Goal: Task Accomplishment & Management: Manage account settings

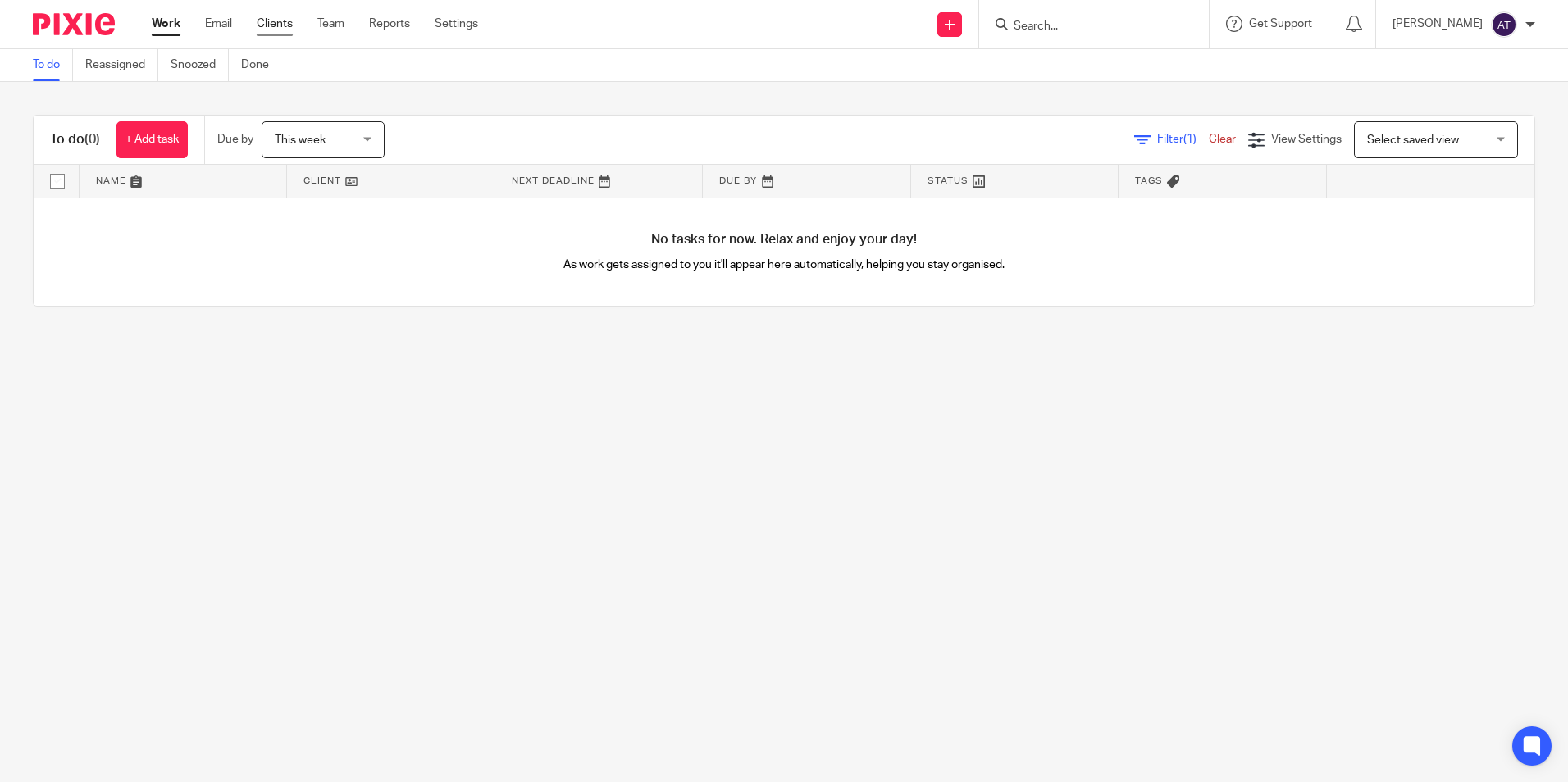
click at [281, 26] on link "Clients" at bounding box center [275, 23] width 36 height 16
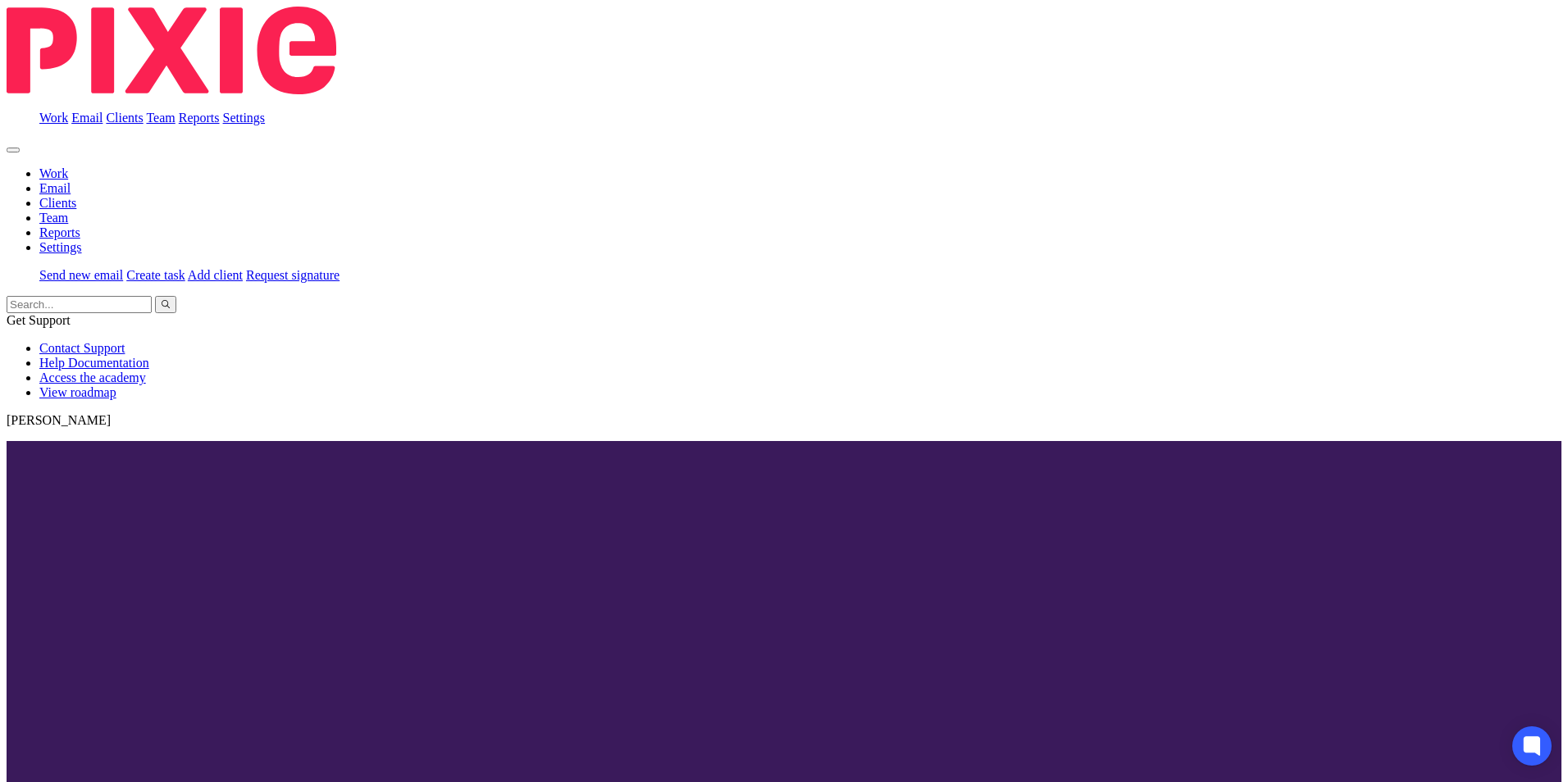
scroll to position [410, 0]
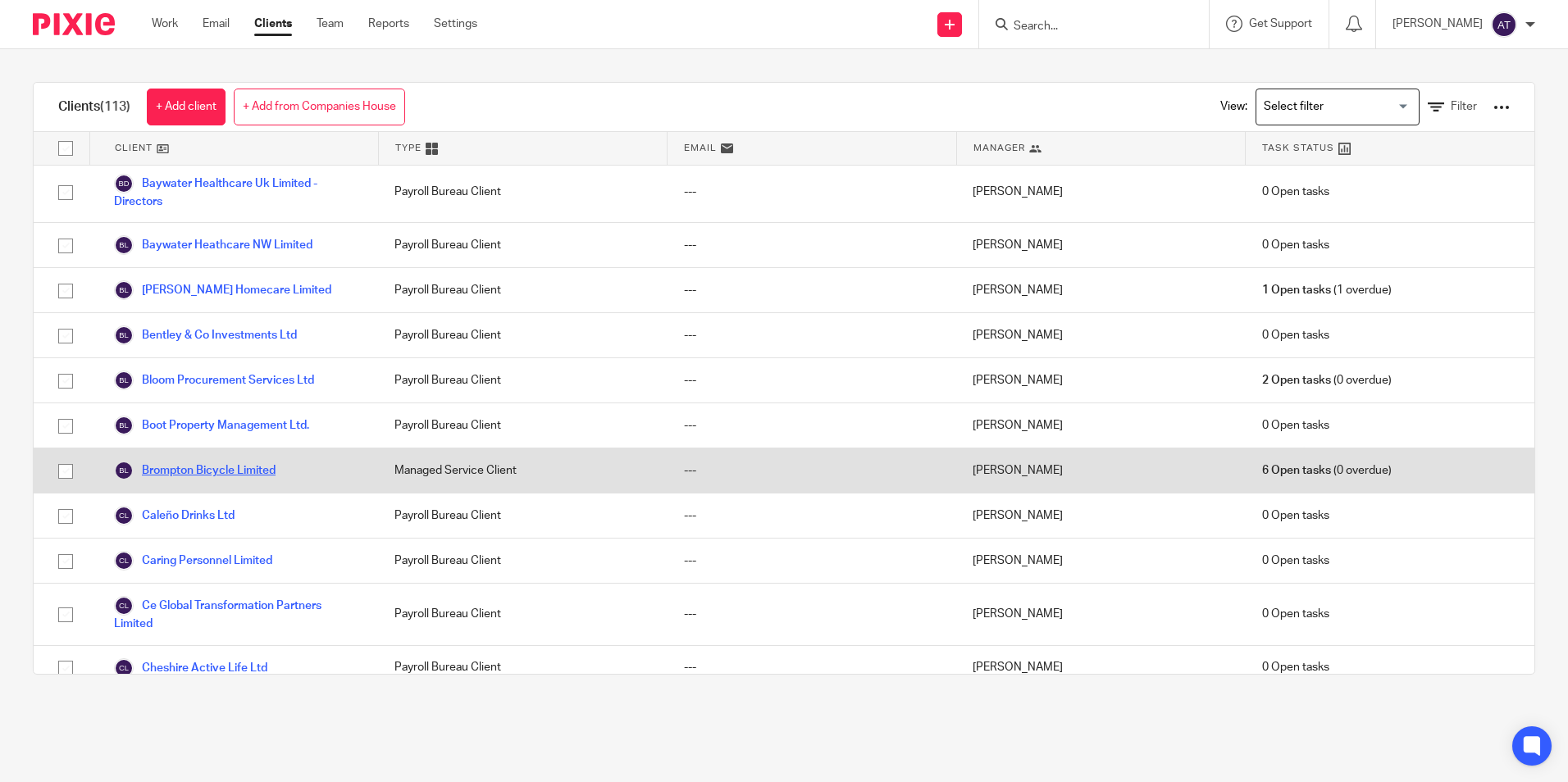
click at [190, 481] on link "Brompton Bicycle Limited" at bounding box center [194, 471] width 161 height 20
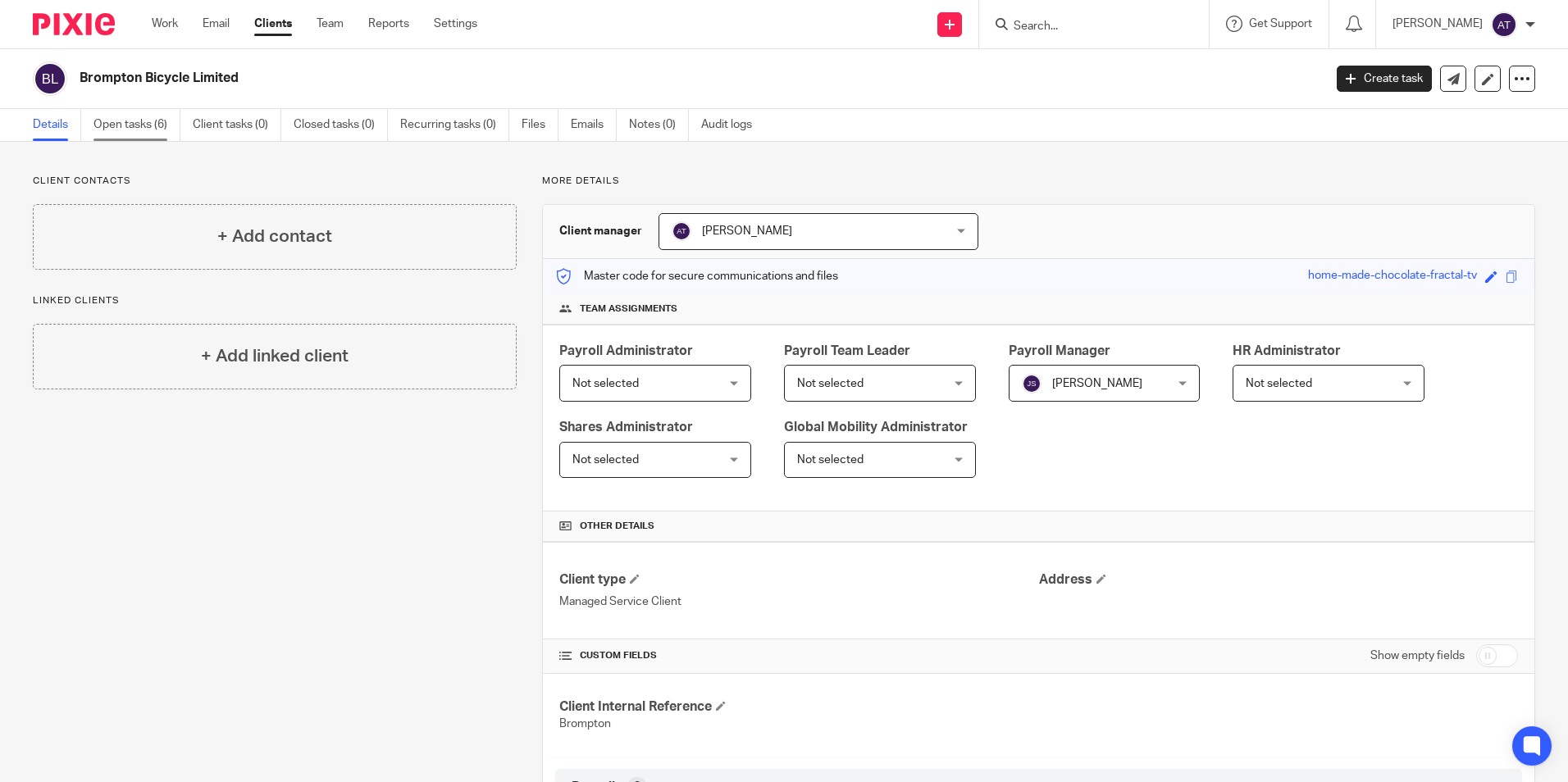
click at [128, 125] on link "Open tasks (6)" at bounding box center [136, 125] width 87 height 32
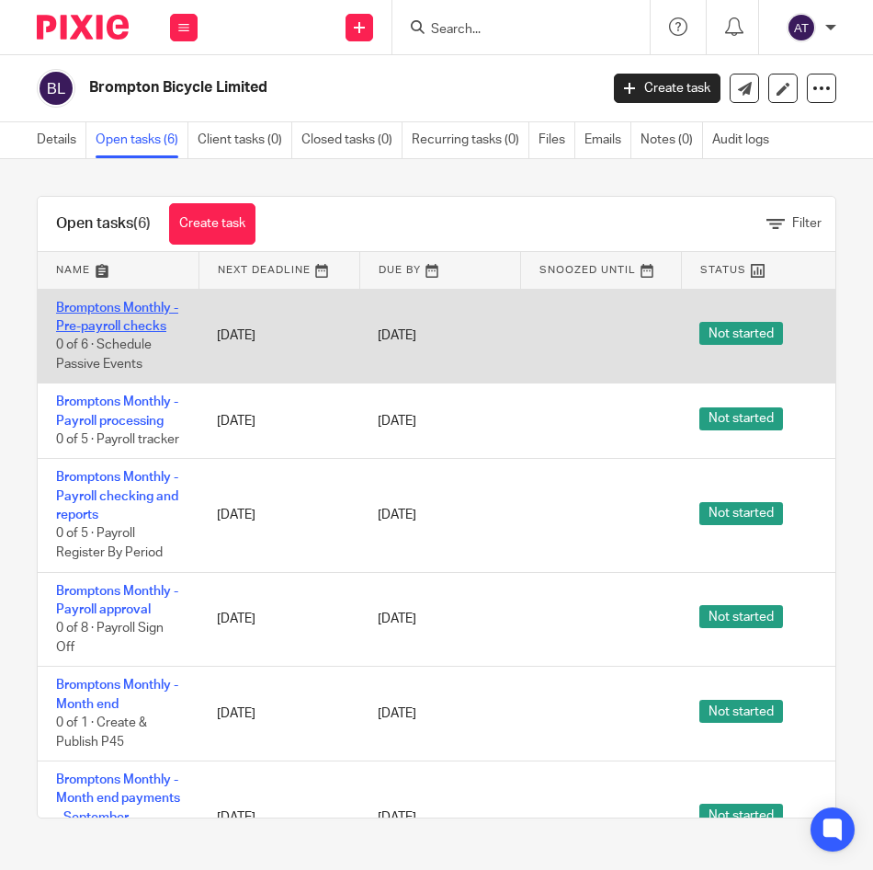
click at [131, 306] on link "Bromptons Monthly - Pre-payroll checks" at bounding box center [117, 317] width 122 height 31
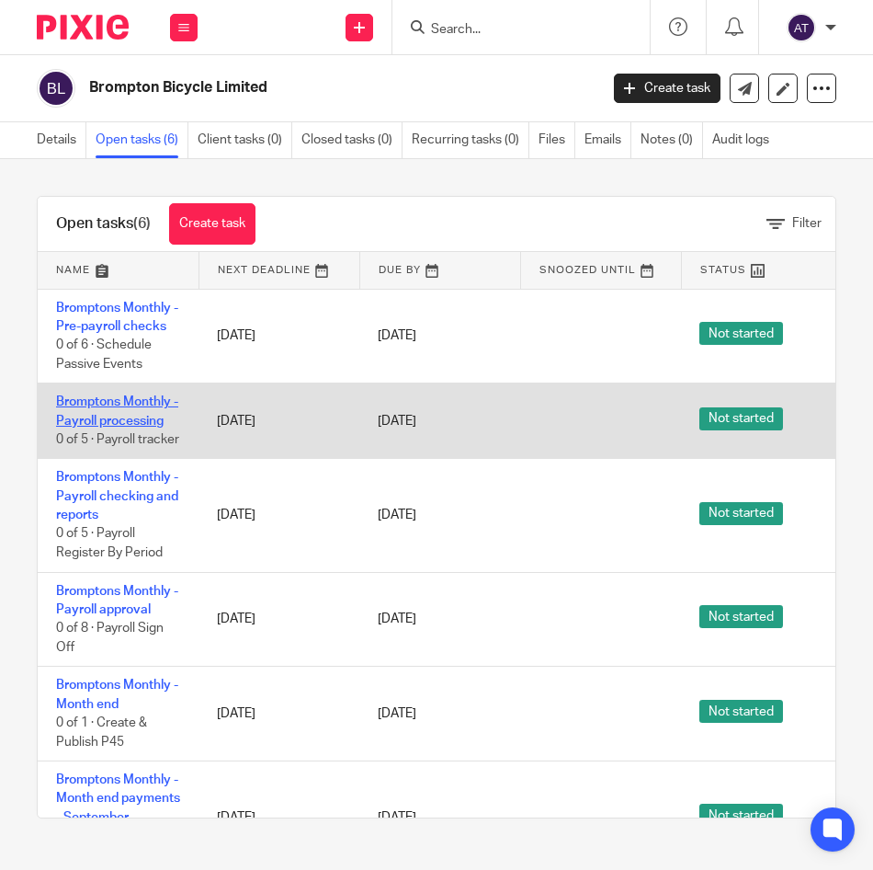
click at [126, 406] on link "Bromptons Monthly - Payroll processing" at bounding box center [117, 410] width 122 height 31
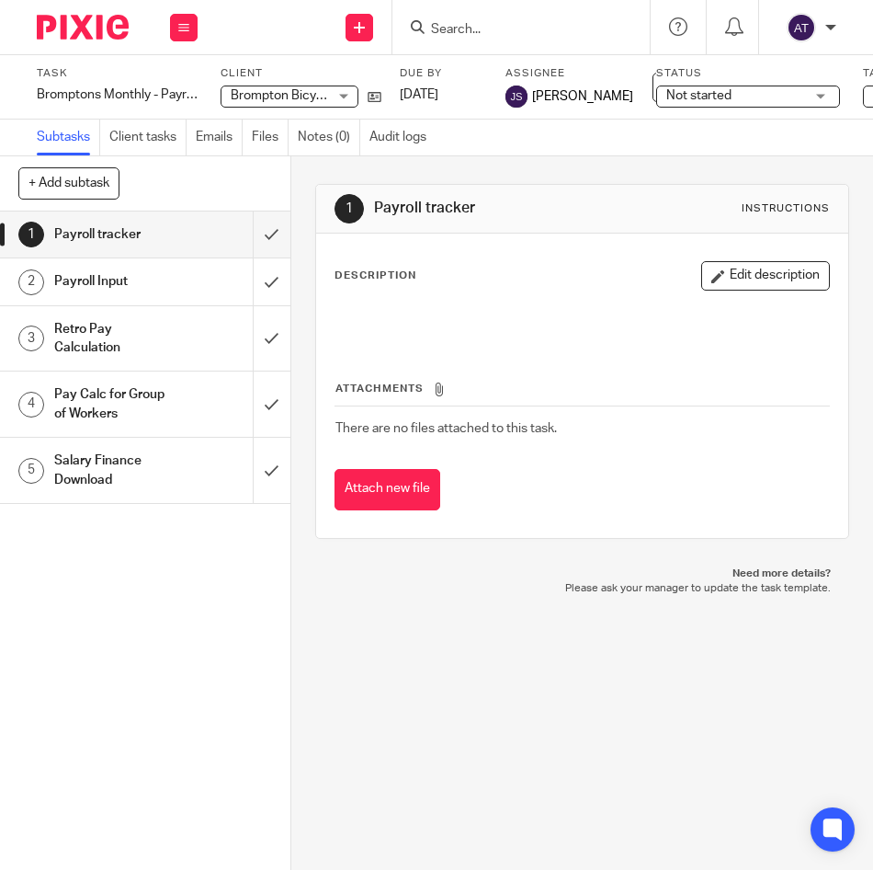
click at [72, 291] on h1 "Payroll Input" at bounding box center [114, 282] width 120 height 28
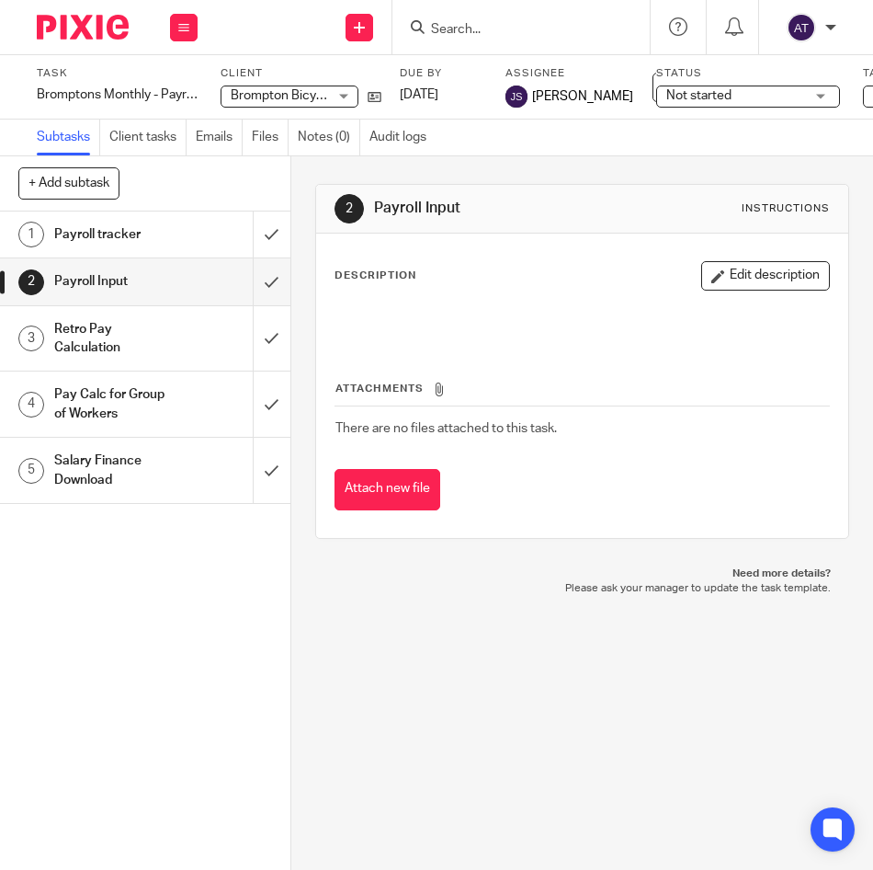
click at [113, 337] on h1 "Retro Pay Calculation" at bounding box center [114, 338] width 120 height 47
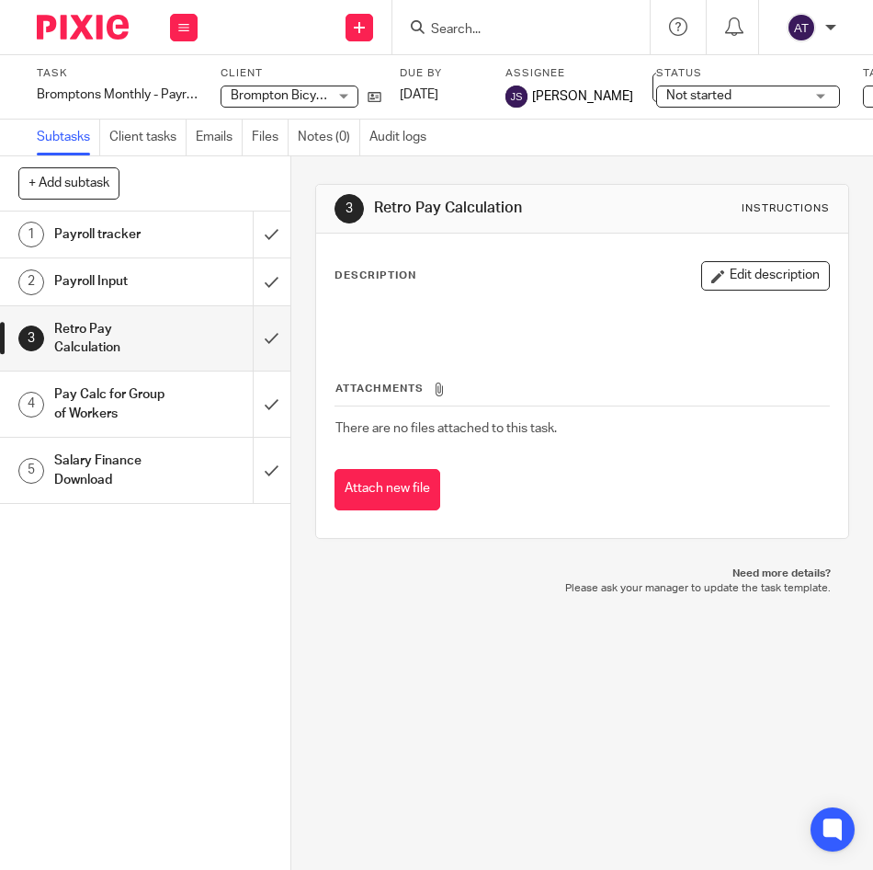
click at [118, 404] on h1 "Pay Calc for Group of Workers" at bounding box center [114, 404] width 120 height 47
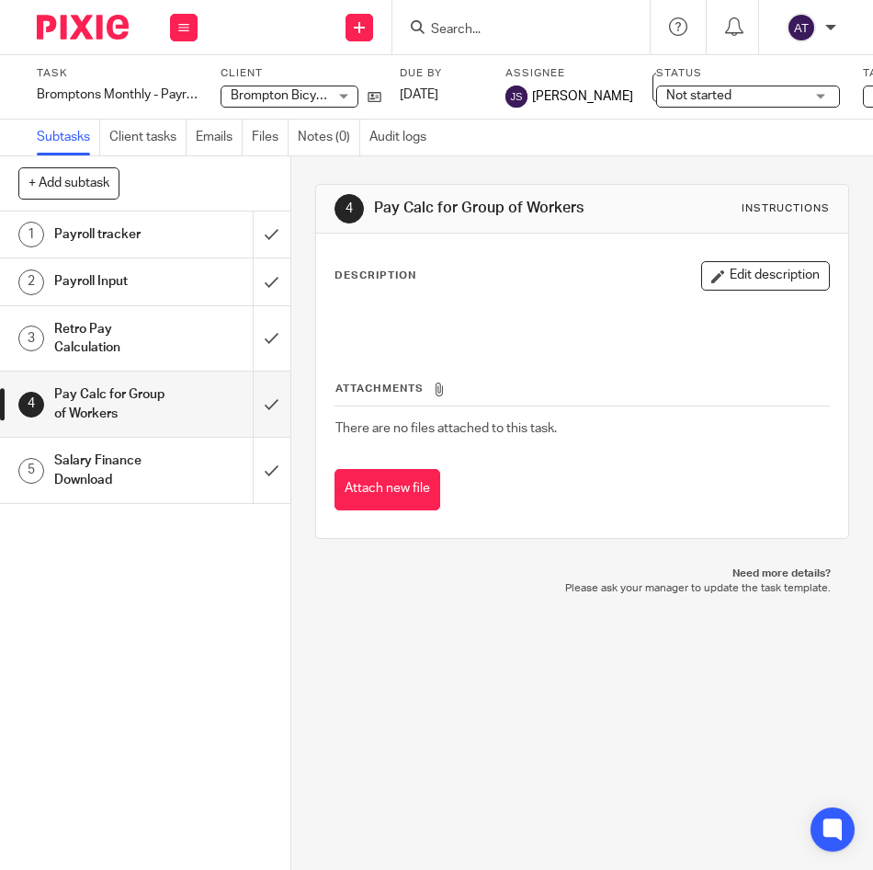
click at [116, 453] on h1 "Salary Finance Download" at bounding box center [114, 470] width 120 height 47
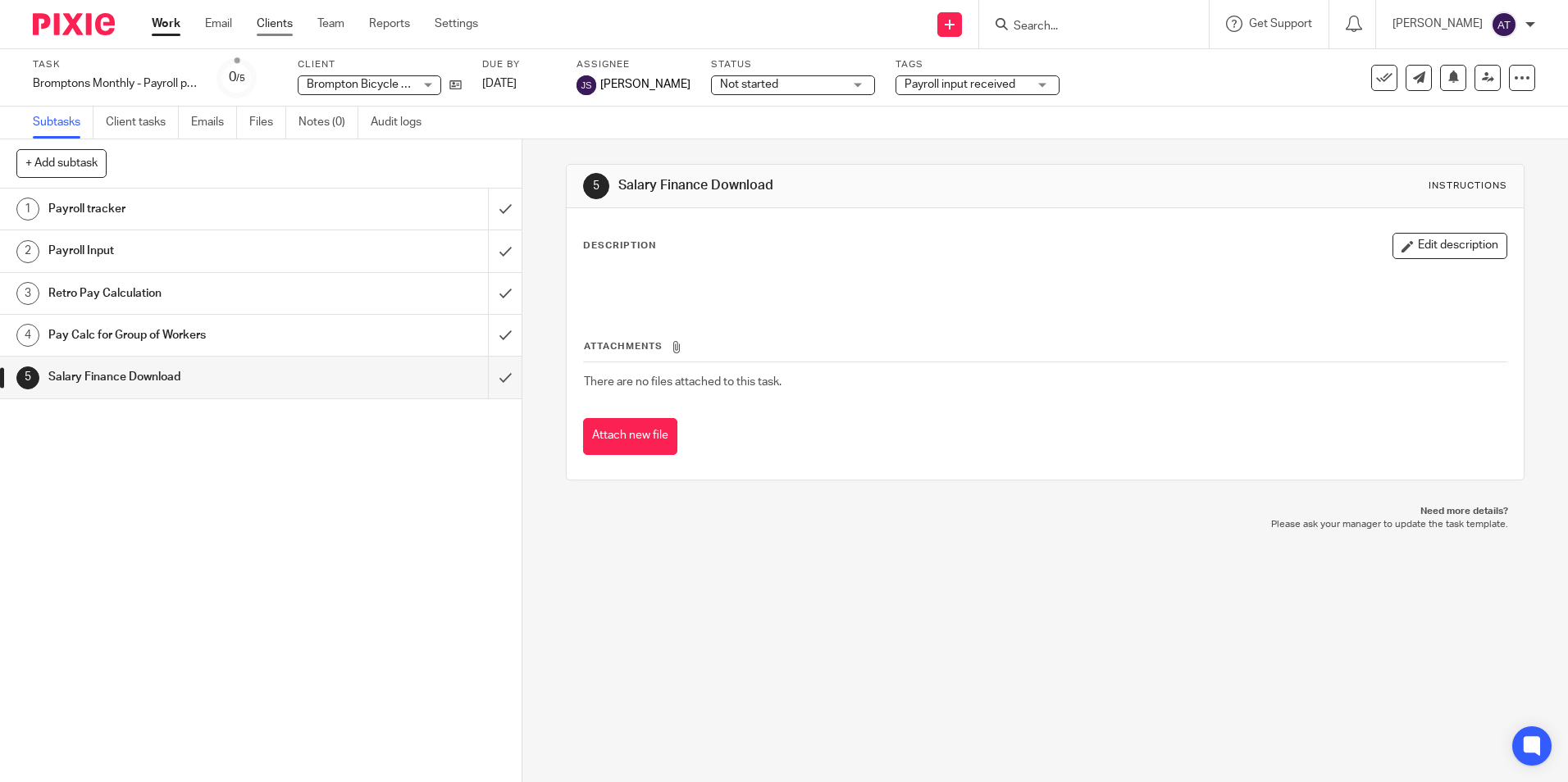
click at [276, 29] on link "Clients" at bounding box center [275, 23] width 36 height 16
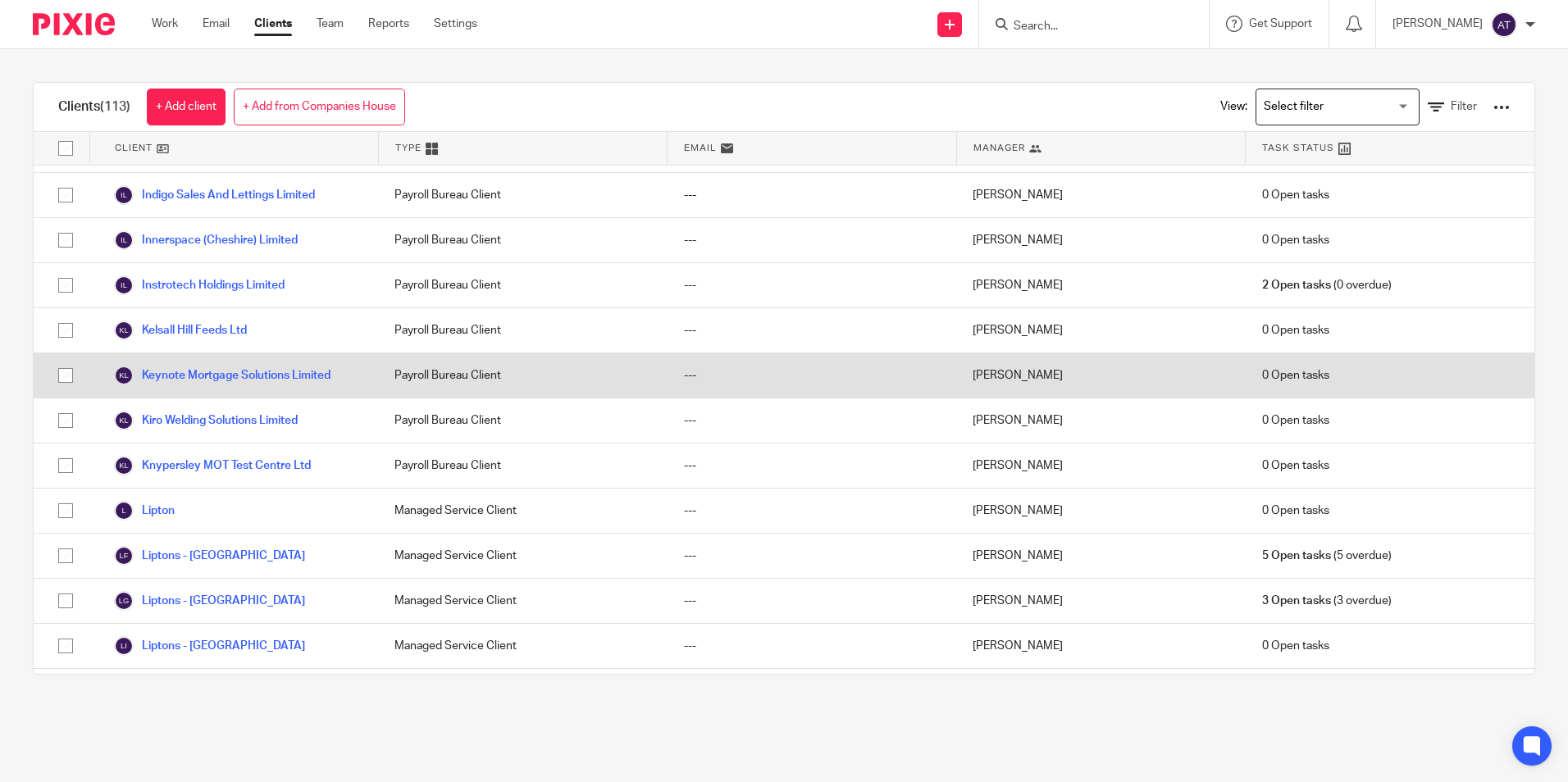
scroll to position [1640, 0]
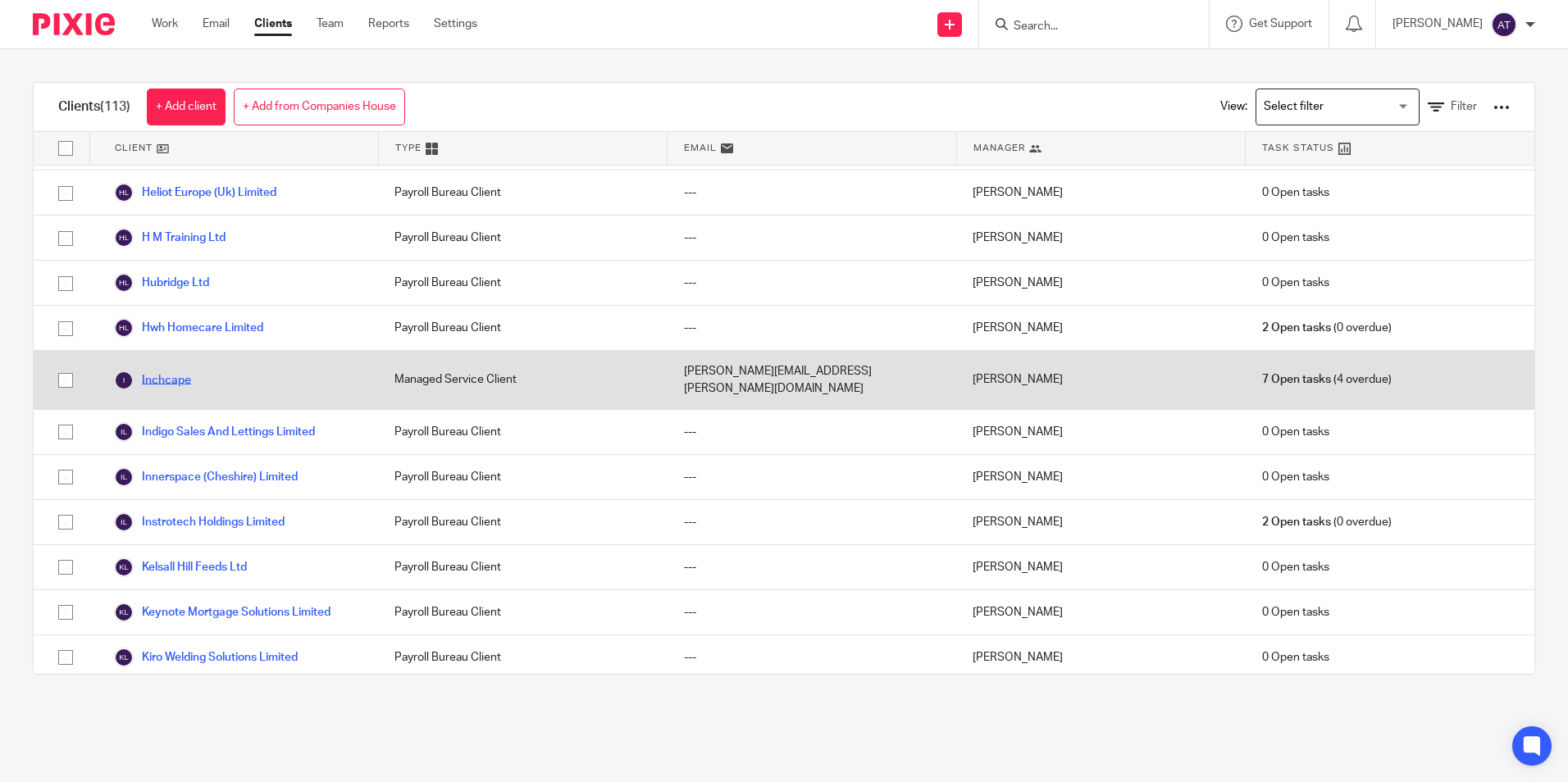
click at [159, 371] on link "Inchcape" at bounding box center [153, 381] width 77 height 20
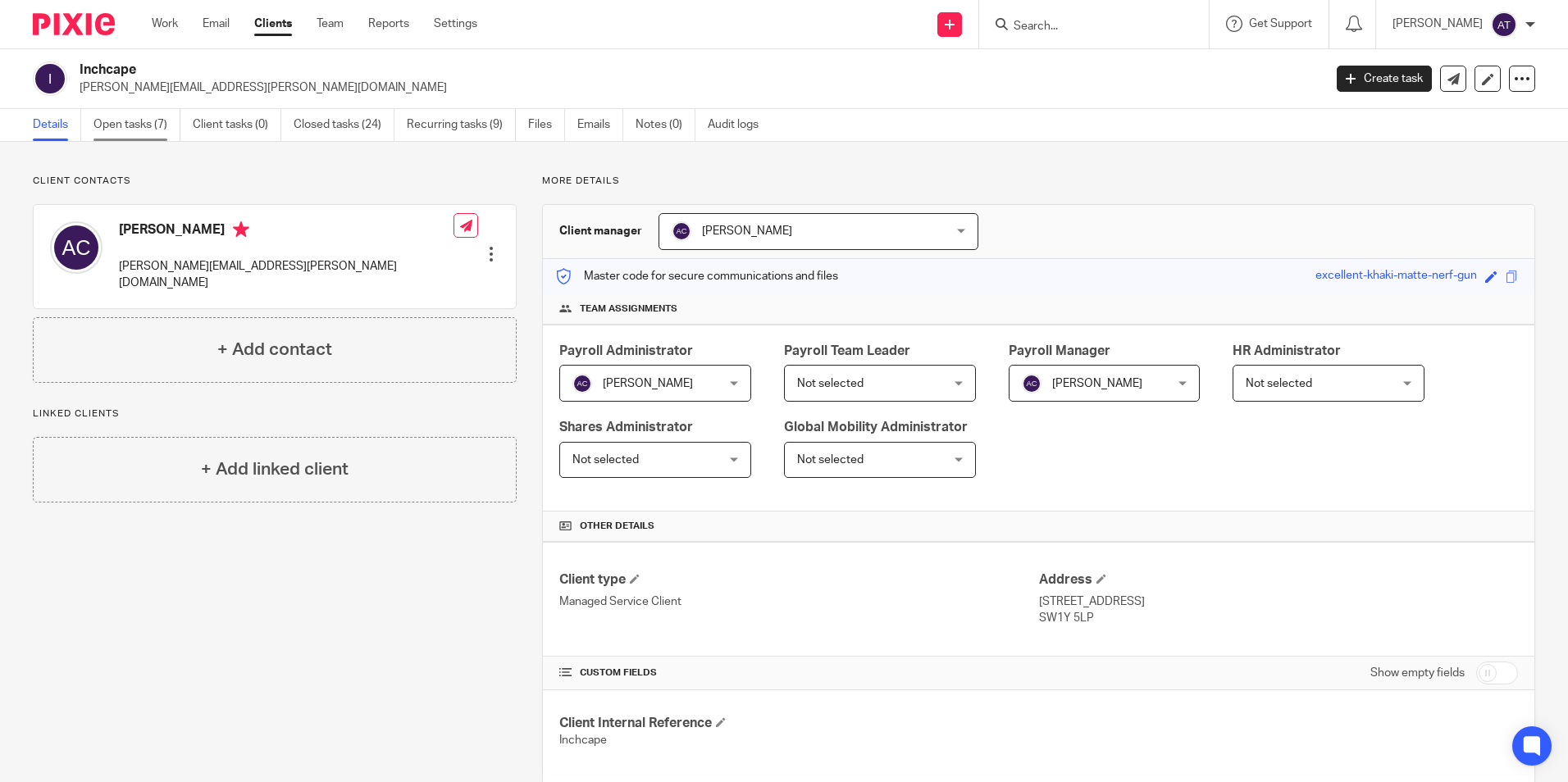
click at [114, 132] on link "Open tasks (7)" at bounding box center [136, 125] width 87 height 32
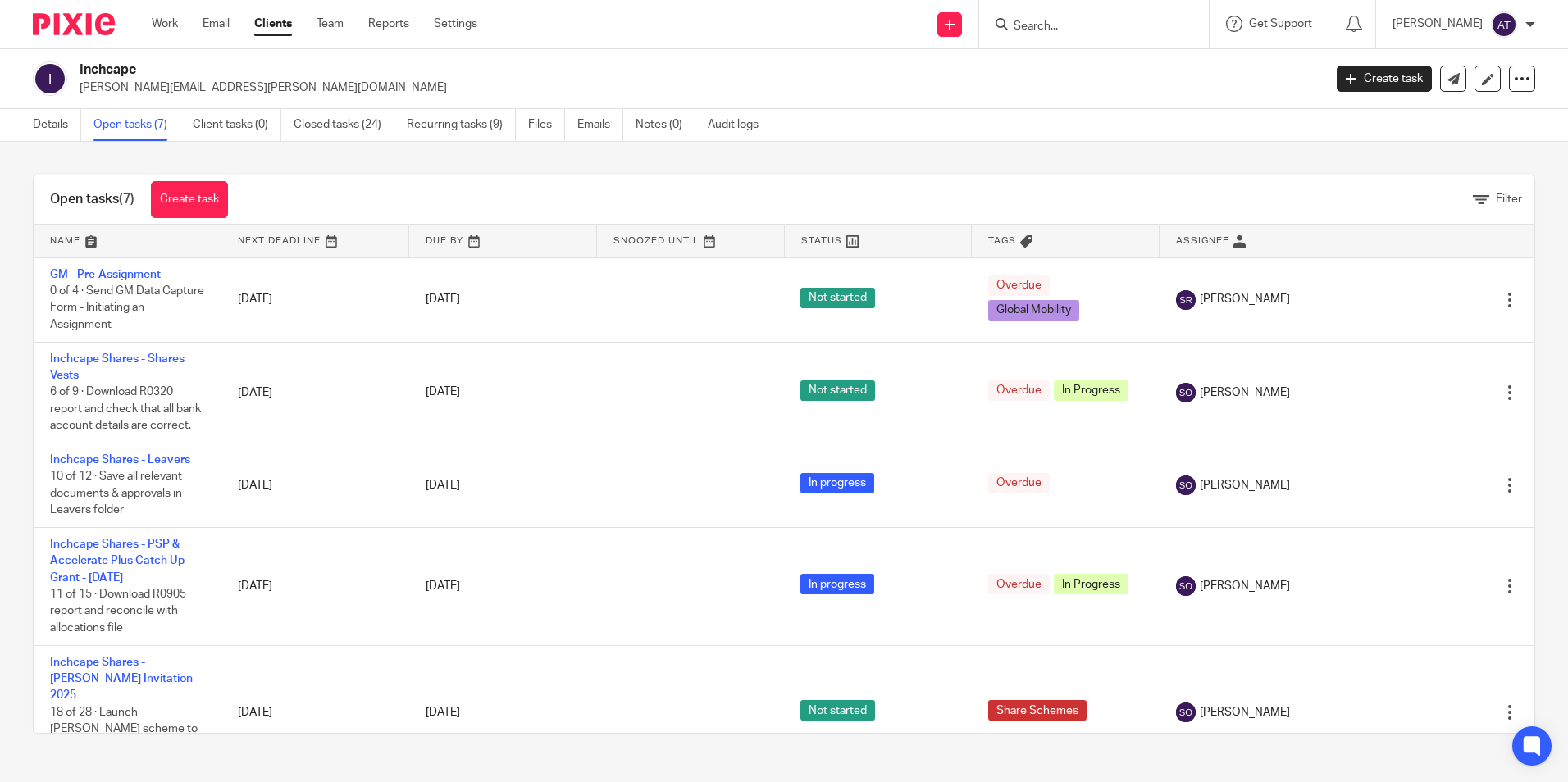
click at [279, 23] on link "Clients" at bounding box center [273, 23] width 37 height 16
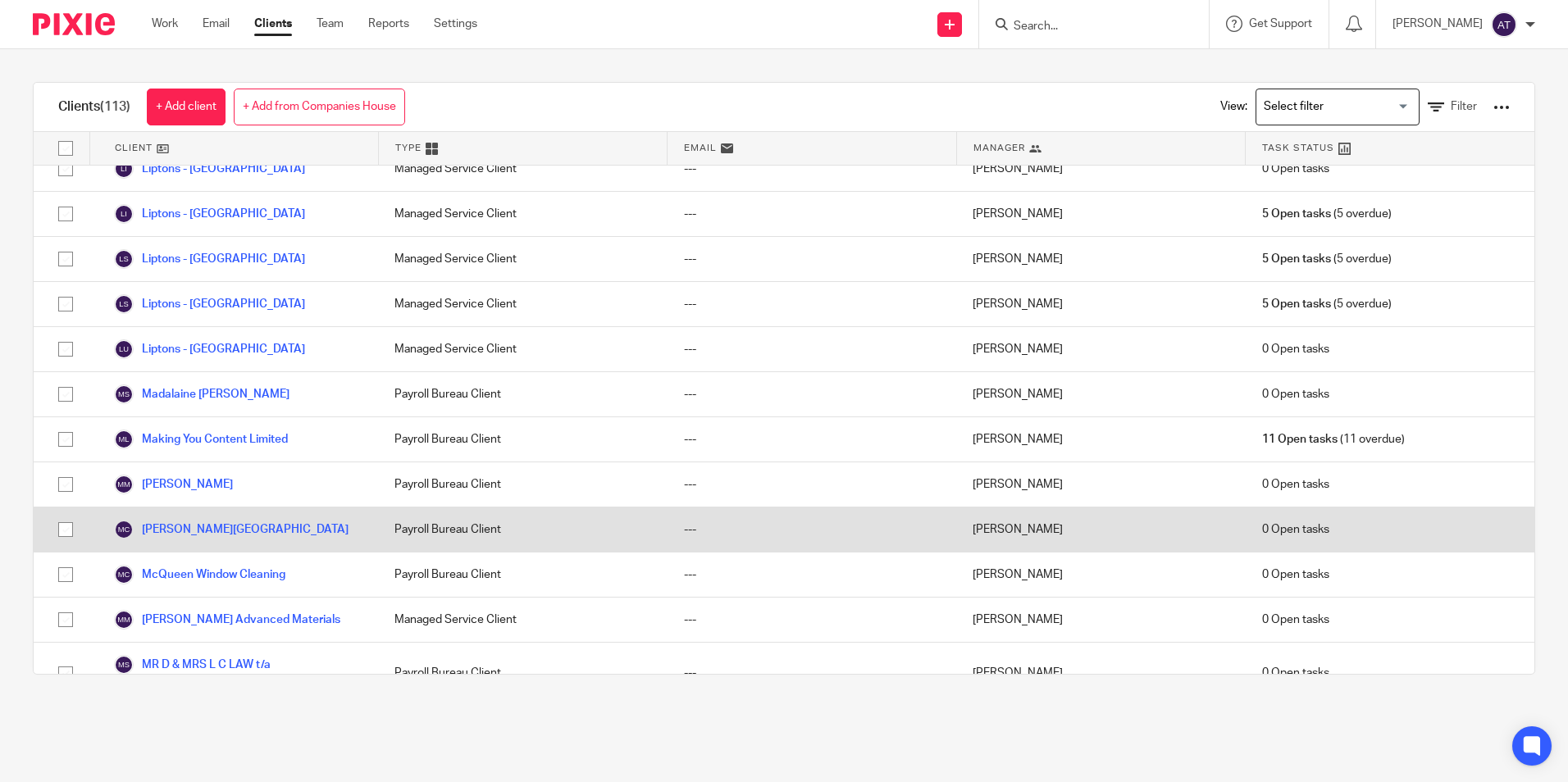
scroll to position [2377, 0]
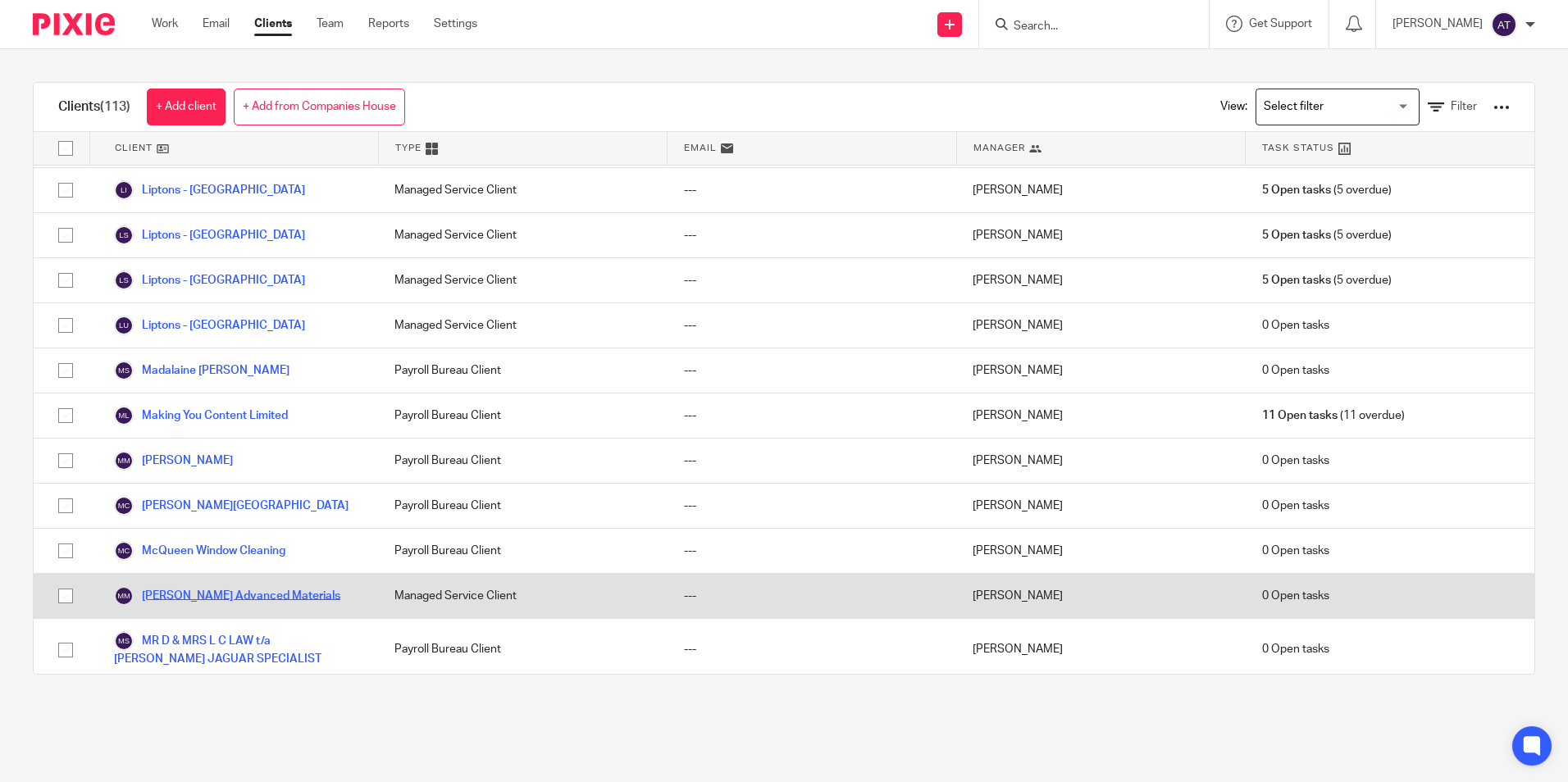
click at [197, 586] on link "[PERSON_NAME] Advanced Materials" at bounding box center [227, 596] width 227 height 20
